Goal: Task Accomplishment & Management: Manage account settings

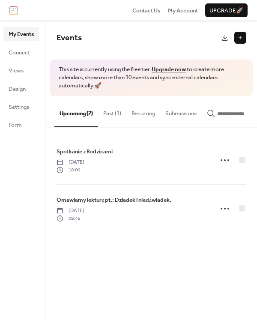
click at [176, 69] on link "Upgrade now" at bounding box center [169, 69] width 34 height 11
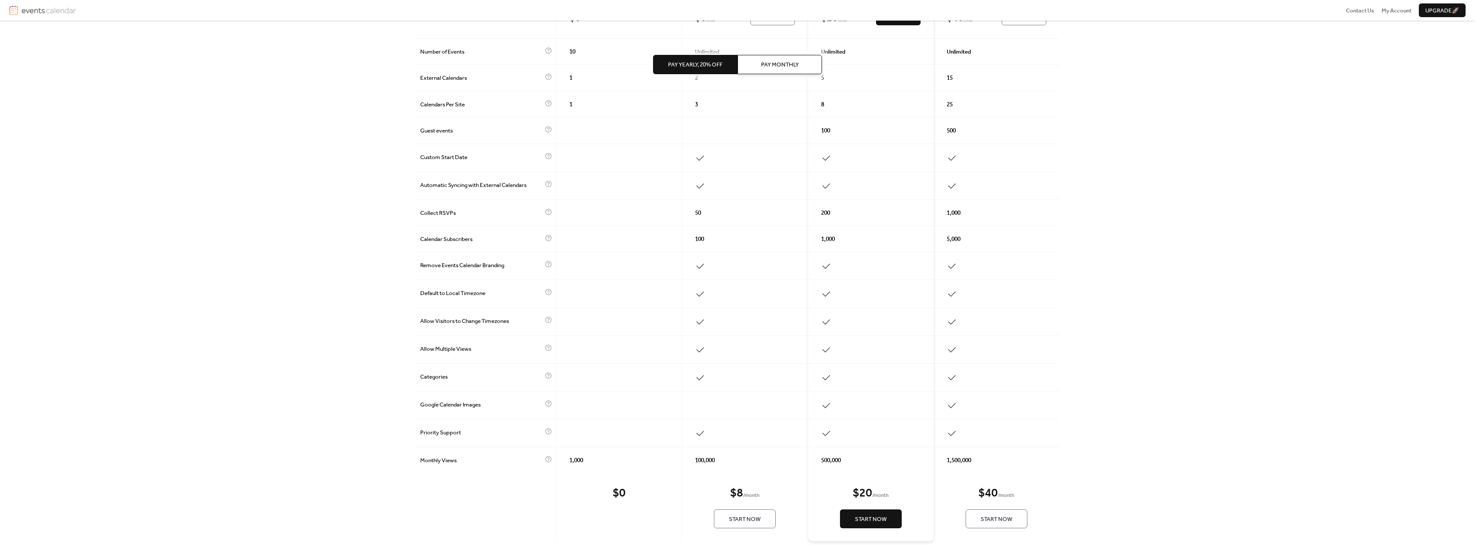
scroll to position [154, 0]
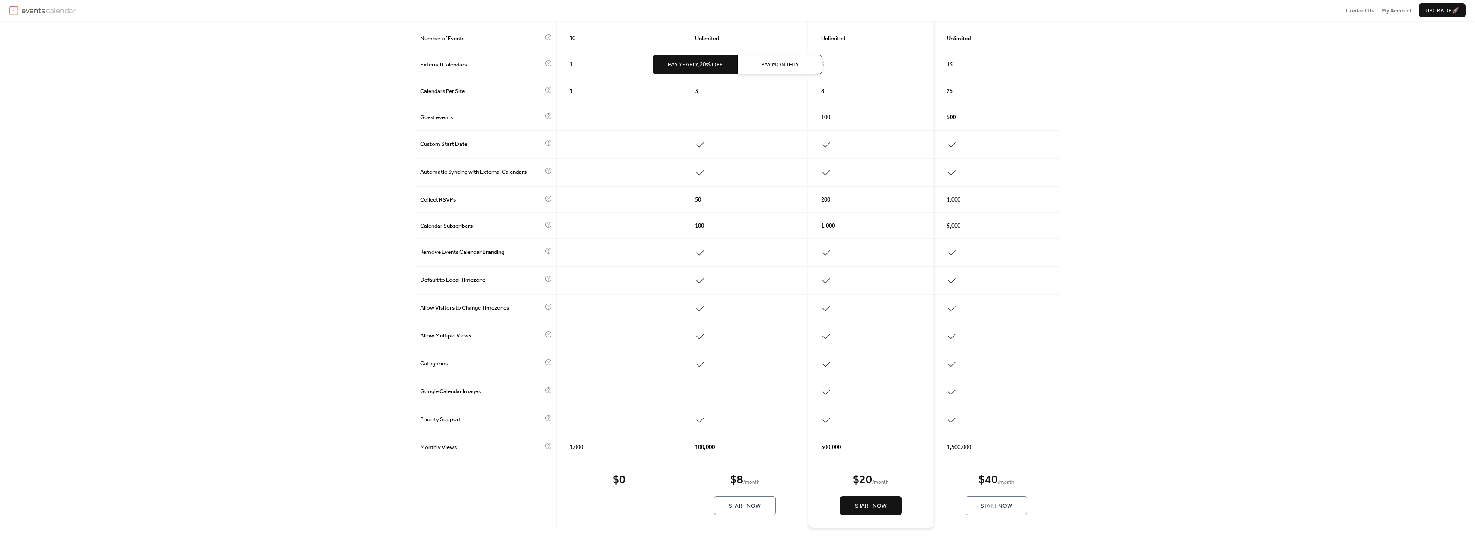
click at [747, 505] on span "Start Now" at bounding box center [745, 506] width 32 height 9
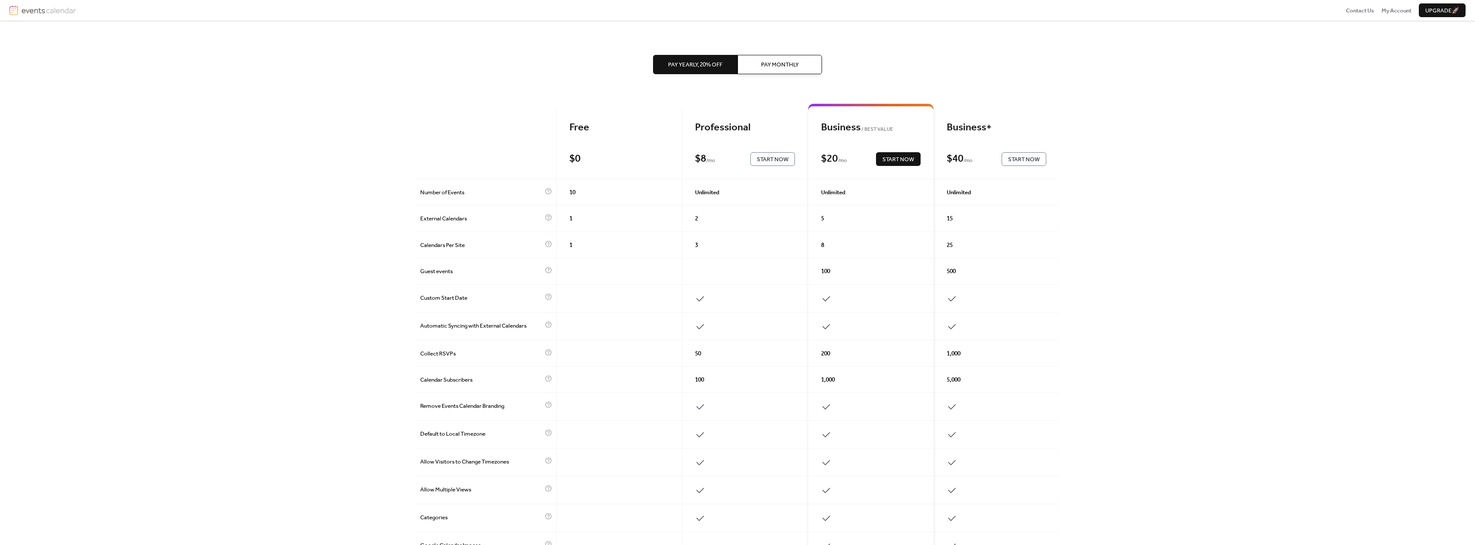
click at [773, 56] on button "Pay Monthly" at bounding box center [779, 64] width 84 height 19
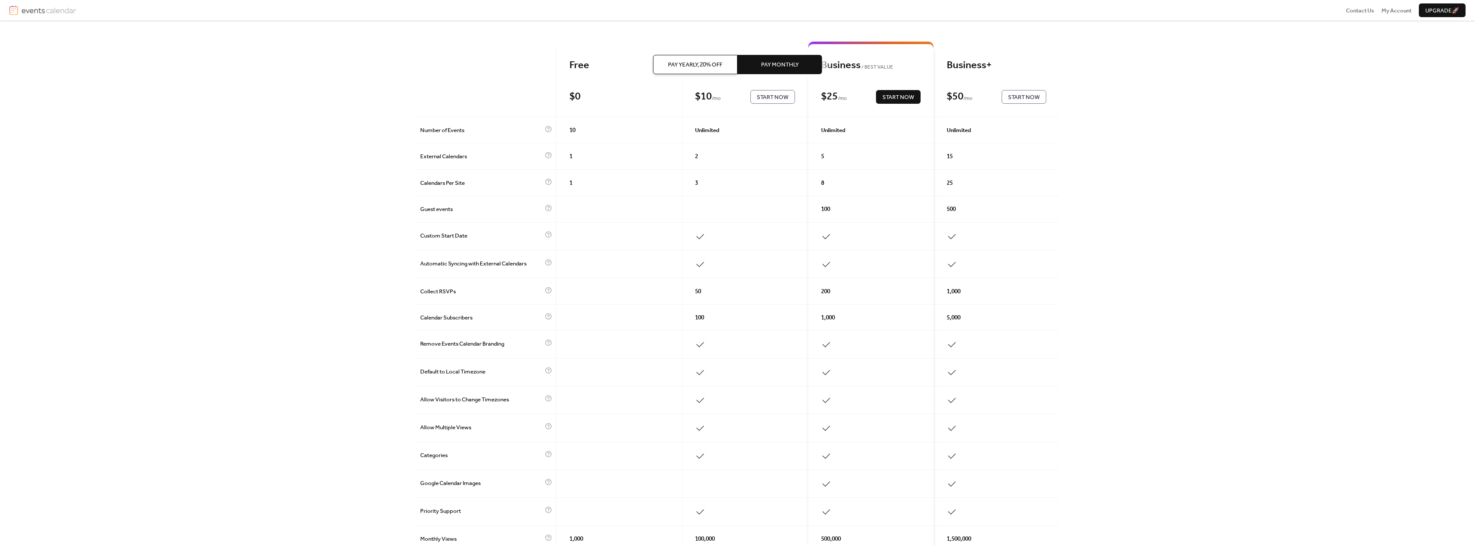
scroll to position [154, 0]
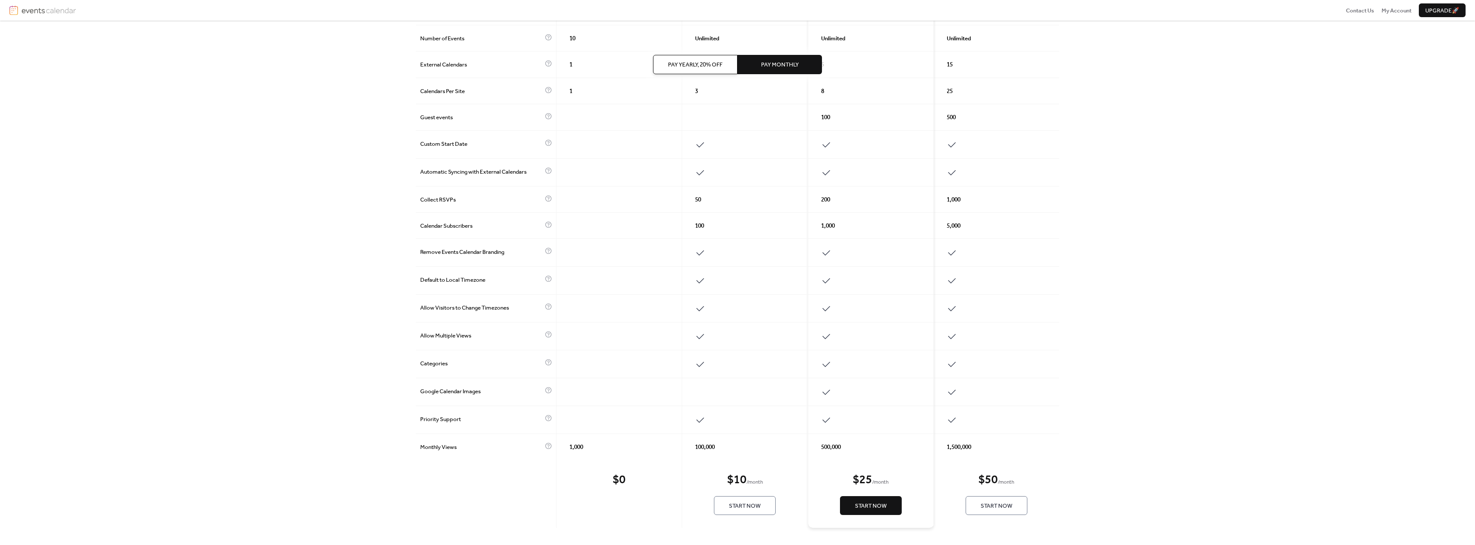
click at [745, 502] on span "Start Now" at bounding box center [745, 506] width 32 height 9
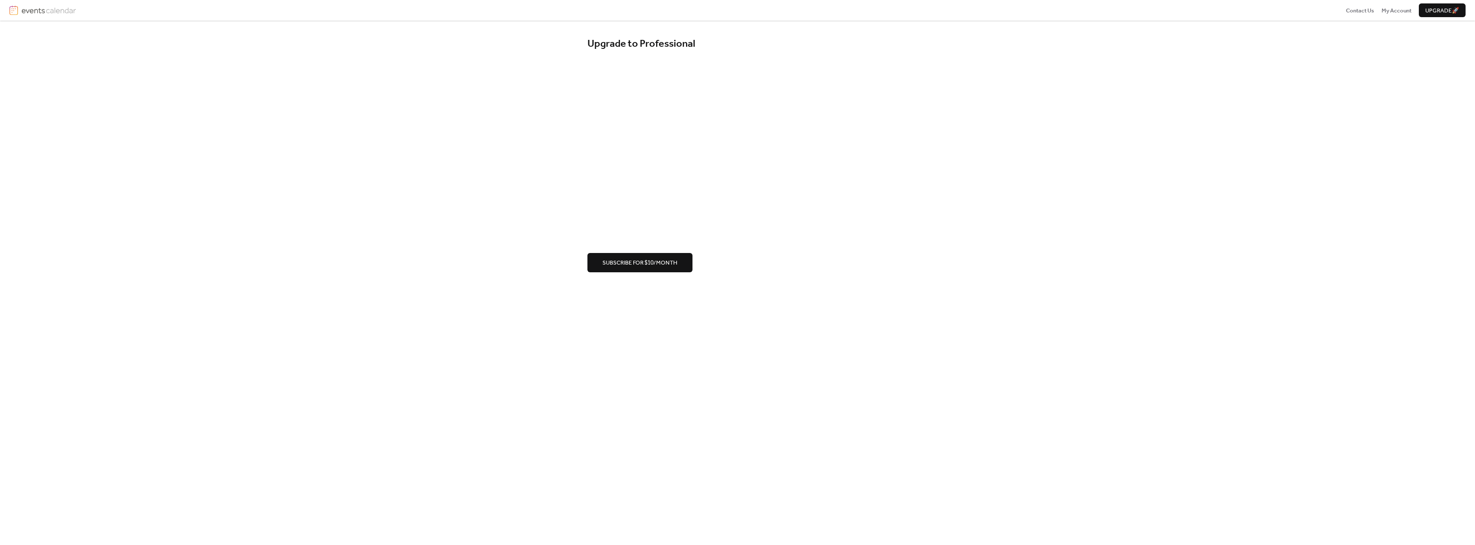
drag, startPoint x: 731, startPoint y: 277, endPoint x: 588, endPoint y: 162, distance: 183.6
click at [502, 164] on div "Upgrade to Professional Subscribe for $10/month" at bounding box center [737, 155] width 1475 height 268
click at [642, 385] on span "Subscribe for $10/month" at bounding box center [639, 388] width 75 height 9
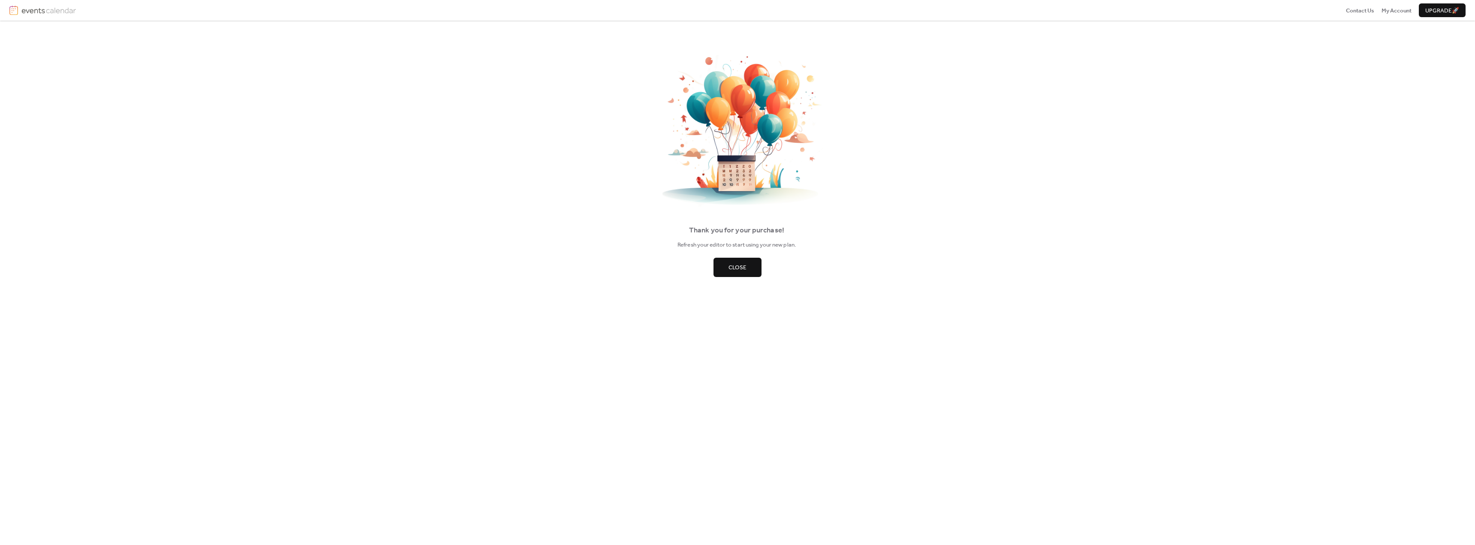
click at [740, 260] on button "Close" at bounding box center [737, 267] width 48 height 19
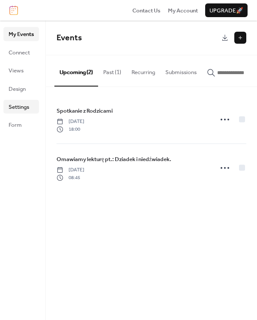
click at [18, 110] on span "Settings" at bounding box center [19, 107] width 21 height 9
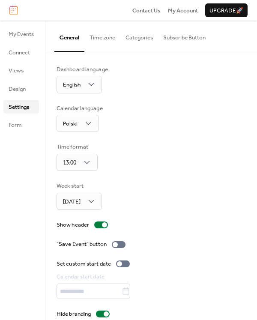
click at [176, 37] on button "Subscribe Button" at bounding box center [184, 36] width 53 height 30
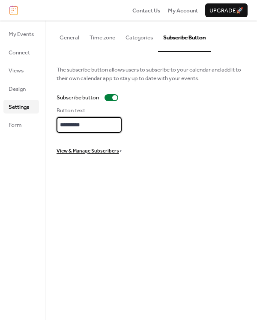
drag, startPoint x: 117, startPoint y: 122, endPoint x: 0, endPoint y: 117, distance: 116.3
click at [0, 117] on div "My Events Connect Views Design Settings Form Settings General Time zone Categor…" at bounding box center [128, 171] width 257 height 300
click at [96, 147] on span "View & Manage Subscribers" at bounding box center [88, 151] width 63 height 9
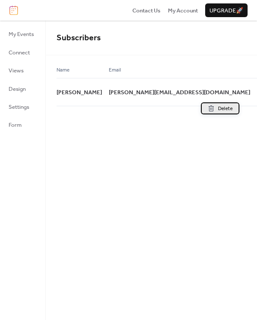
click at [219, 106] on span "Delete" at bounding box center [225, 109] width 15 height 9
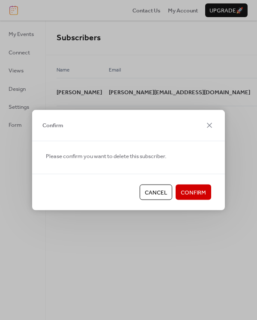
click at [189, 189] on span "Confirm" at bounding box center [193, 193] width 25 height 9
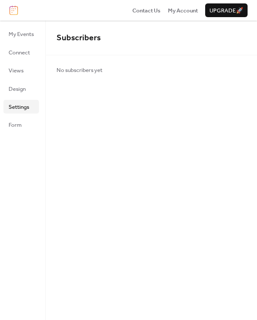
click at [27, 109] on span "Settings" at bounding box center [19, 107] width 21 height 9
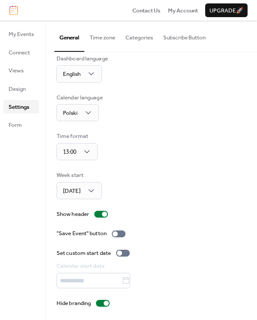
scroll to position [11, 0]
click at [112, 31] on button "Time zone" at bounding box center [102, 36] width 36 height 30
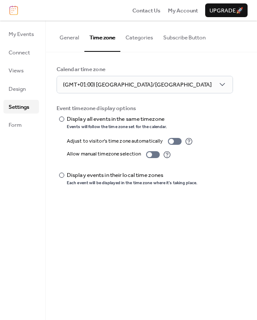
click at [135, 33] on button "Categories" at bounding box center [139, 36] width 38 height 30
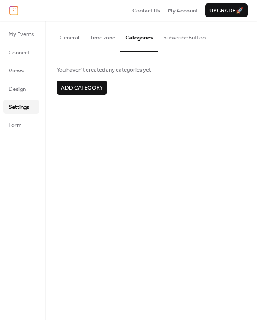
click at [185, 36] on button "Subscribe Button" at bounding box center [184, 36] width 53 height 30
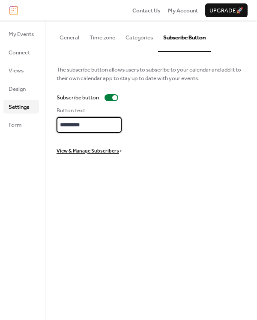
drag, startPoint x: 100, startPoint y: 120, endPoint x: -58, endPoint y: 121, distance: 158.2
click at [0, 121] on html "Contact Us My Account Upgrade 🚀 My Events Connect Views Design Settings Form Se…" at bounding box center [128, 160] width 257 height 320
type input "*"
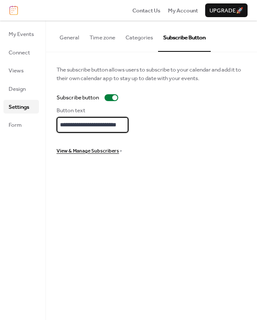
type input "**********"
click at [134, 193] on div "**********" at bounding box center [151, 171] width 211 height 300
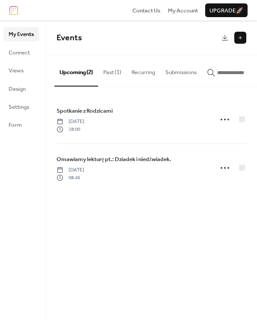
click at [116, 72] on button "Past (1)" at bounding box center [112, 70] width 28 height 30
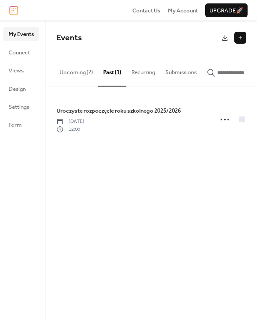
click at [60, 72] on button "Upcoming (2)" at bounding box center [76, 70] width 44 height 30
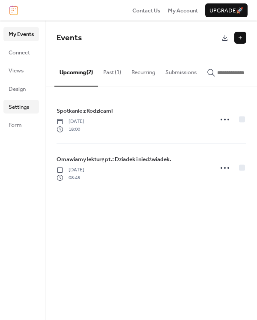
click at [24, 113] on link "Settings" at bounding box center [21, 107] width 36 height 14
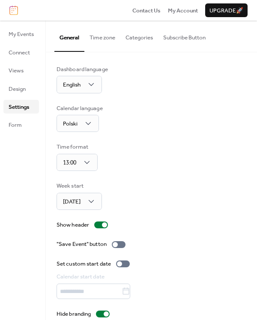
click at [186, 39] on button "Subscribe Button" at bounding box center [184, 36] width 53 height 30
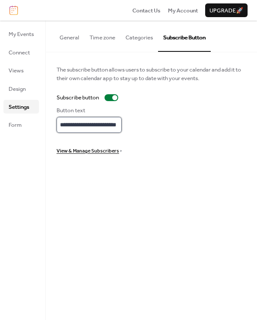
click at [112, 119] on input "**********" at bounding box center [89, 124] width 65 height 15
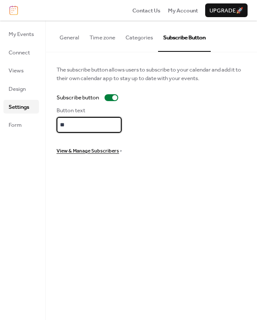
type input "*"
type input "**********"
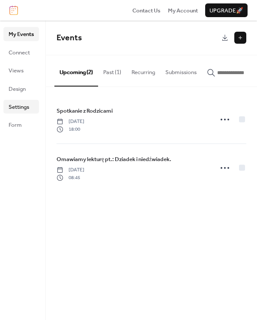
click at [21, 109] on span "Settings" at bounding box center [19, 107] width 21 height 9
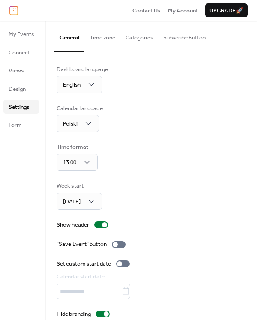
click at [180, 33] on button "Subscribe Button" at bounding box center [184, 36] width 53 height 30
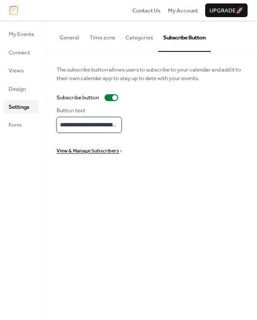
click at [88, 124] on input "**********" at bounding box center [89, 124] width 65 height 15
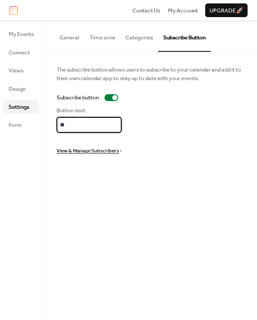
type input "*"
type input "**********"
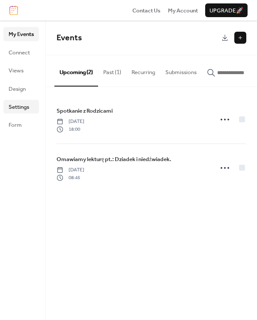
click at [20, 111] on span "Settings" at bounding box center [19, 107] width 21 height 9
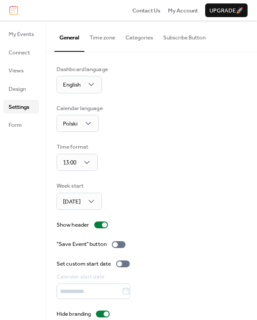
click at [175, 44] on button "Subscribe Button" at bounding box center [184, 36] width 53 height 30
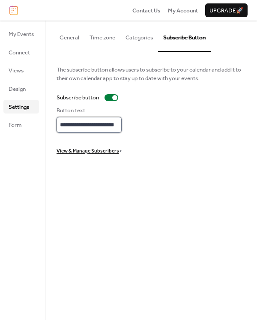
click at [121, 123] on input "**********" at bounding box center [89, 124] width 65 height 15
type input "**********"
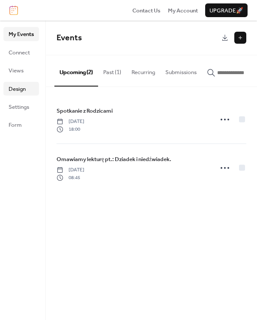
drag, startPoint x: 22, startPoint y: 85, endPoint x: 15, endPoint y: 93, distance: 10.3
click at [22, 86] on span "Design" at bounding box center [17, 89] width 17 height 9
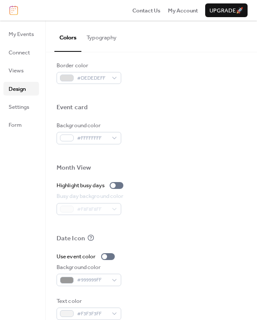
scroll to position [386, 0]
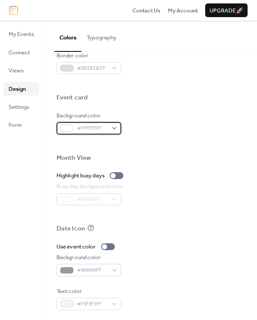
click at [115, 128] on div "#FFFFFFFF" at bounding box center [89, 128] width 65 height 12
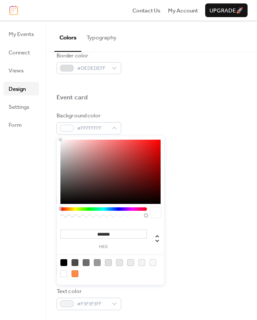
click at [141, 264] on div at bounding box center [141, 262] width 7 height 7
type input "*******"
click at [194, 145] on div at bounding box center [152, 144] width 190 height 19
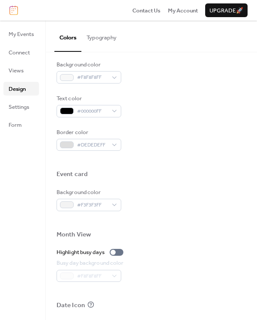
scroll to position [389, 0]
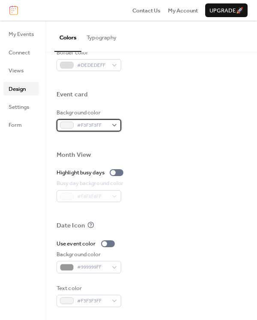
click at [85, 121] on span "#F3F3F3FF" at bounding box center [92, 125] width 30 height 9
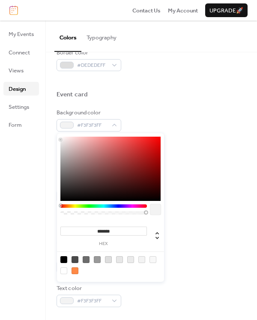
click at [61, 271] on div at bounding box center [63, 270] width 7 height 7
type input "*******"
click at [155, 107] on div at bounding box center [152, 105] width 190 height 7
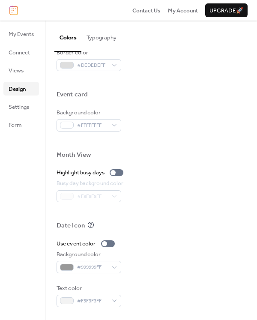
click at [153, 201] on div "Busy day background color #F8F8F8FF" at bounding box center [152, 190] width 190 height 23
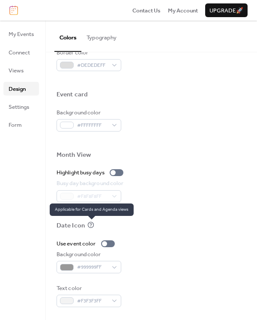
click at [89, 224] on icon at bounding box center [90, 225] width 7 height 7
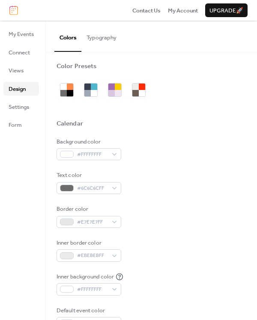
scroll to position [0, 0]
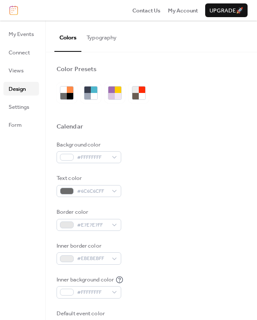
click at [96, 35] on button "Typography" at bounding box center [101, 36] width 40 height 30
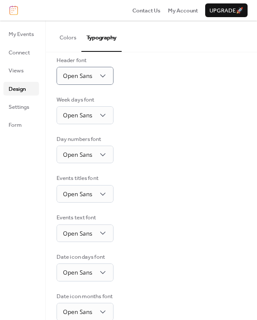
scroll to position [86, 0]
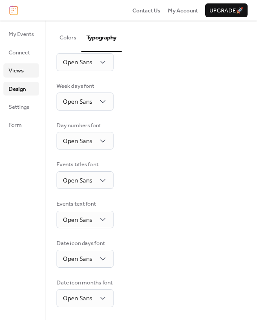
click at [24, 72] on link "Views" at bounding box center [21, 70] width 36 height 14
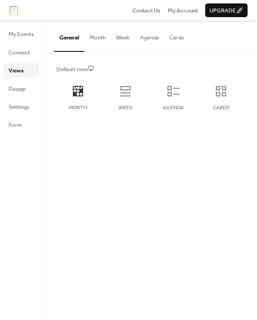
click at [128, 39] on button "Week" at bounding box center [123, 36] width 24 height 30
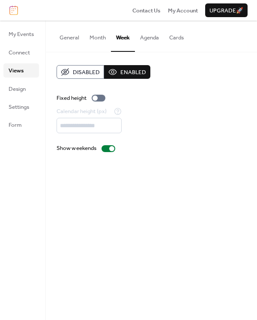
click at [91, 38] on button "Month" at bounding box center [97, 36] width 27 height 30
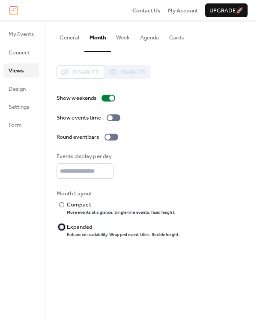
click at [87, 226] on div "Expanded" at bounding box center [122, 227] width 111 height 9
click at [77, 226] on div "Expanded" at bounding box center [122, 227] width 111 height 9
click at [67, 203] on div "Compact" at bounding box center [120, 205] width 107 height 9
click at [69, 230] on div "Expanded" at bounding box center [122, 227] width 111 height 9
click at [116, 120] on div at bounding box center [114, 117] width 14 height 7
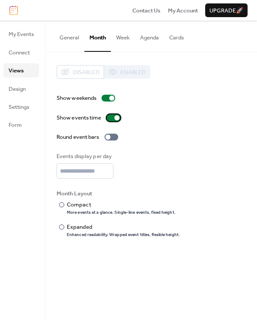
click at [116, 120] on div at bounding box center [114, 117] width 14 height 7
click at [113, 139] on div at bounding box center [112, 137] width 14 height 7
click at [80, 201] on div "Compact" at bounding box center [120, 205] width 107 height 9
click at [105, 139] on label "Round event bars" at bounding box center [89, 137] width 65 height 9
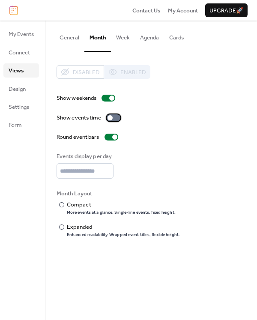
click at [114, 119] on div at bounding box center [114, 117] width 14 height 7
click at [69, 228] on div "Expanded" at bounding box center [122, 227] width 111 height 9
click at [108, 168] on input "*" at bounding box center [85, 170] width 57 height 15
type input "*"
click at [108, 168] on input "*" at bounding box center [85, 170] width 57 height 15
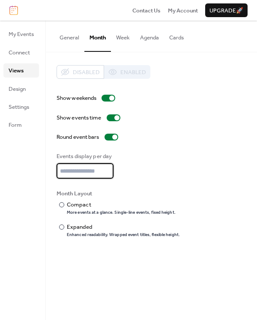
click at [168, 133] on div "Round event bars" at bounding box center [152, 137] width 190 height 9
click at [129, 72] on div "Disabled Enabled" at bounding box center [104, 72] width 94 height 14
click at [19, 87] on span "Design" at bounding box center [17, 89] width 17 height 9
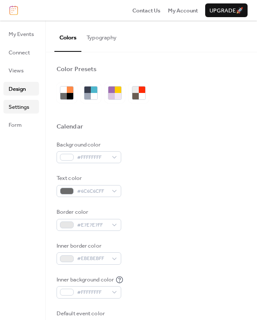
click at [21, 107] on span "Settings" at bounding box center [19, 107] width 21 height 9
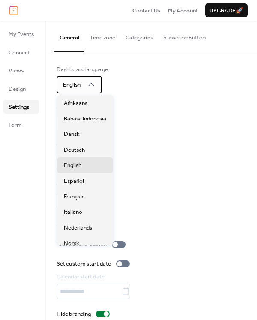
click at [72, 89] on span "English" at bounding box center [72, 84] width 18 height 11
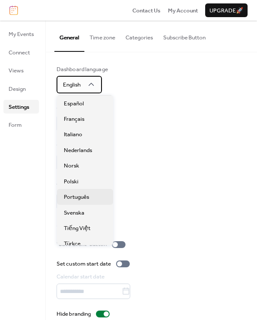
scroll to position [80, 0]
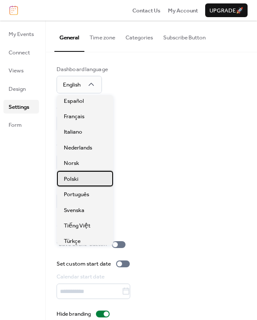
click at [81, 179] on div "Polski" at bounding box center [85, 178] width 56 height 15
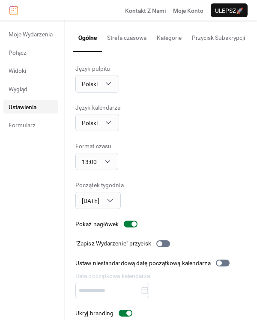
scroll to position [0, 0]
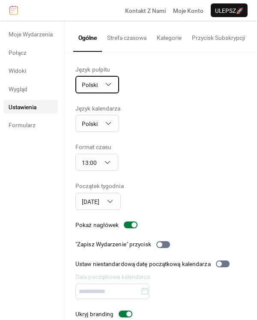
click at [90, 86] on span "Polski" at bounding box center [90, 84] width 16 height 7
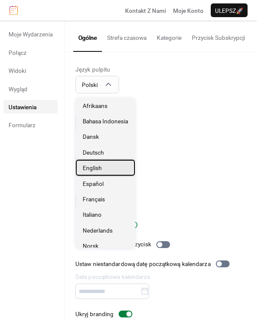
click at [91, 169] on span "English" at bounding box center [92, 168] width 19 height 9
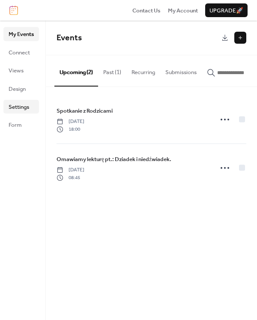
click at [24, 106] on span "Settings" at bounding box center [19, 107] width 21 height 9
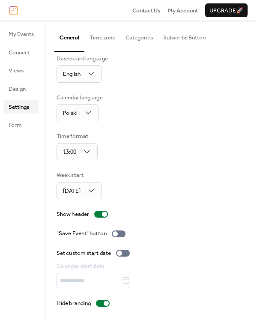
scroll to position [11, 0]
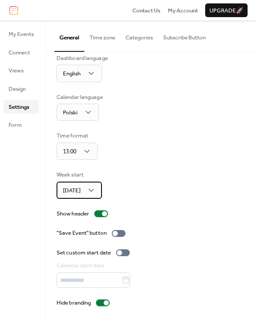
click at [89, 190] on div "[DATE]" at bounding box center [79, 190] width 45 height 17
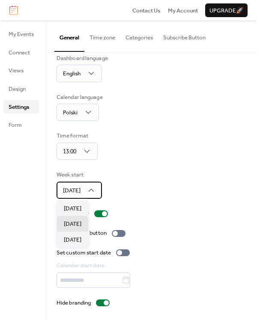
click at [88, 191] on div "[DATE]" at bounding box center [79, 190] width 45 height 17
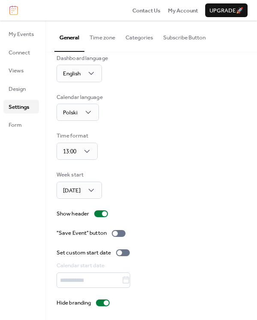
click at [172, 162] on div "Dashboard language English Calendar language Polski Time format 13:00 Week star…" at bounding box center [152, 181] width 190 height 254
click at [101, 38] on button "Time zone" at bounding box center [102, 36] width 36 height 30
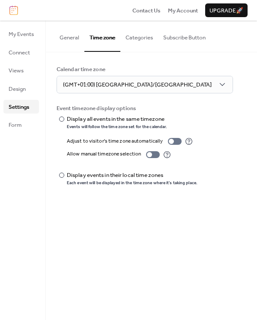
click at [140, 34] on button "Categories" at bounding box center [139, 36] width 38 height 30
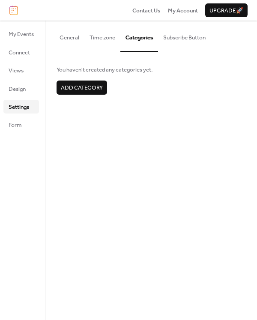
click at [92, 87] on span "Add category" at bounding box center [82, 88] width 42 height 9
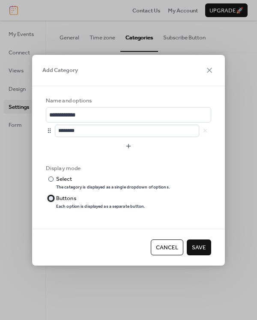
click at [79, 198] on div "Buttons" at bounding box center [100, 198] width 88 height 9
click at [82, 185] on div "The category is displayed as a single dropdown of options." at bounding box center [113, 188] width 114 height 6
drag, startPoint x: 170, startPoint y: 250, endPoint x: 134, endPoint y: 201, distance: 60.4
click at [169, 250] on span "Cancel" at bounding box center [167, 247] width 22 height 9
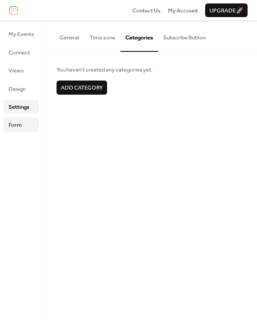
click at [28, 131] on link "Form" at bounding box center [21, 125] width 36 height 14
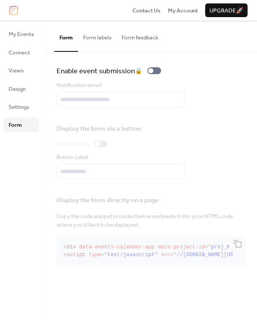
click at [99, 40] on button "Form labels" at bounding box center [97, 36] width 39 height 30
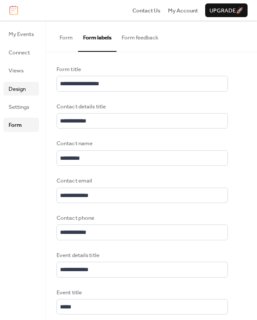
click at [27, 95] on link "Design" at bounding box center [21, 89] width 36 height 14
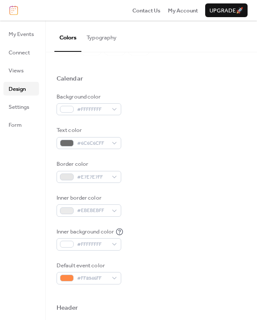
scroll to position [46, 0]
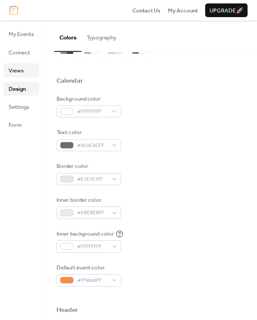
click at [23, 68] on span "Views" at bounding box center [16, 70] width 15 height 9
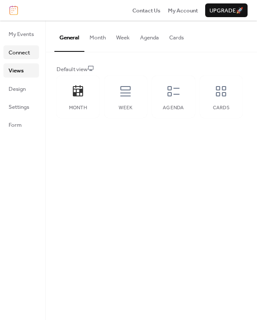
click at [28, 48] on span "Connect" at bounding box center [19, 52] width 21 height 9
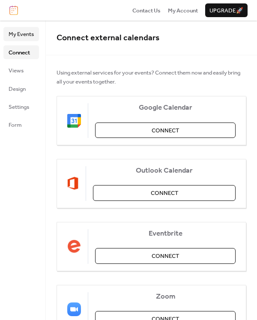
click at [18, 37] on span "My Events" at bounding box center [21, 34] width 25 height 9
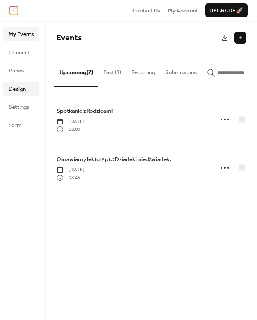
click at [15, 83] on link "Design" at bounding box center [21, 89] width 36 height 14
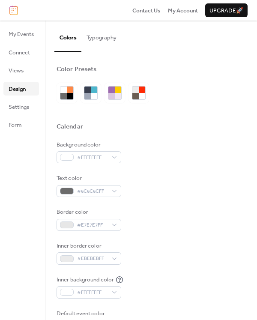
click at [92, 36] on button "Typography" at bounding box center [101, 36] width 40 height 30
